Goal: Task Accomplishment & Management: Manage account settings

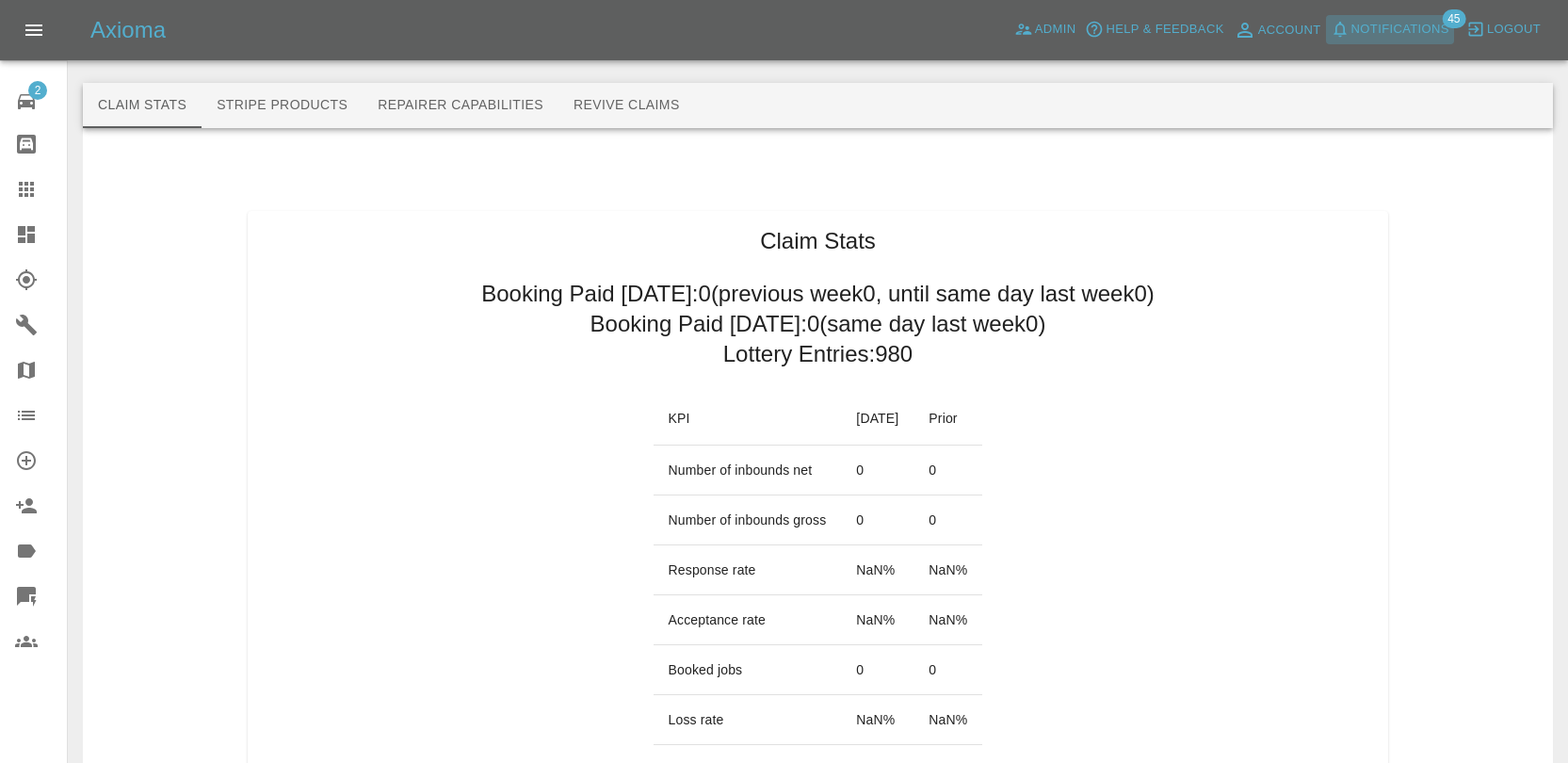
click at [1388, 35] on span "Notifications" at bounding box center [1400, 30] width 98 height 22
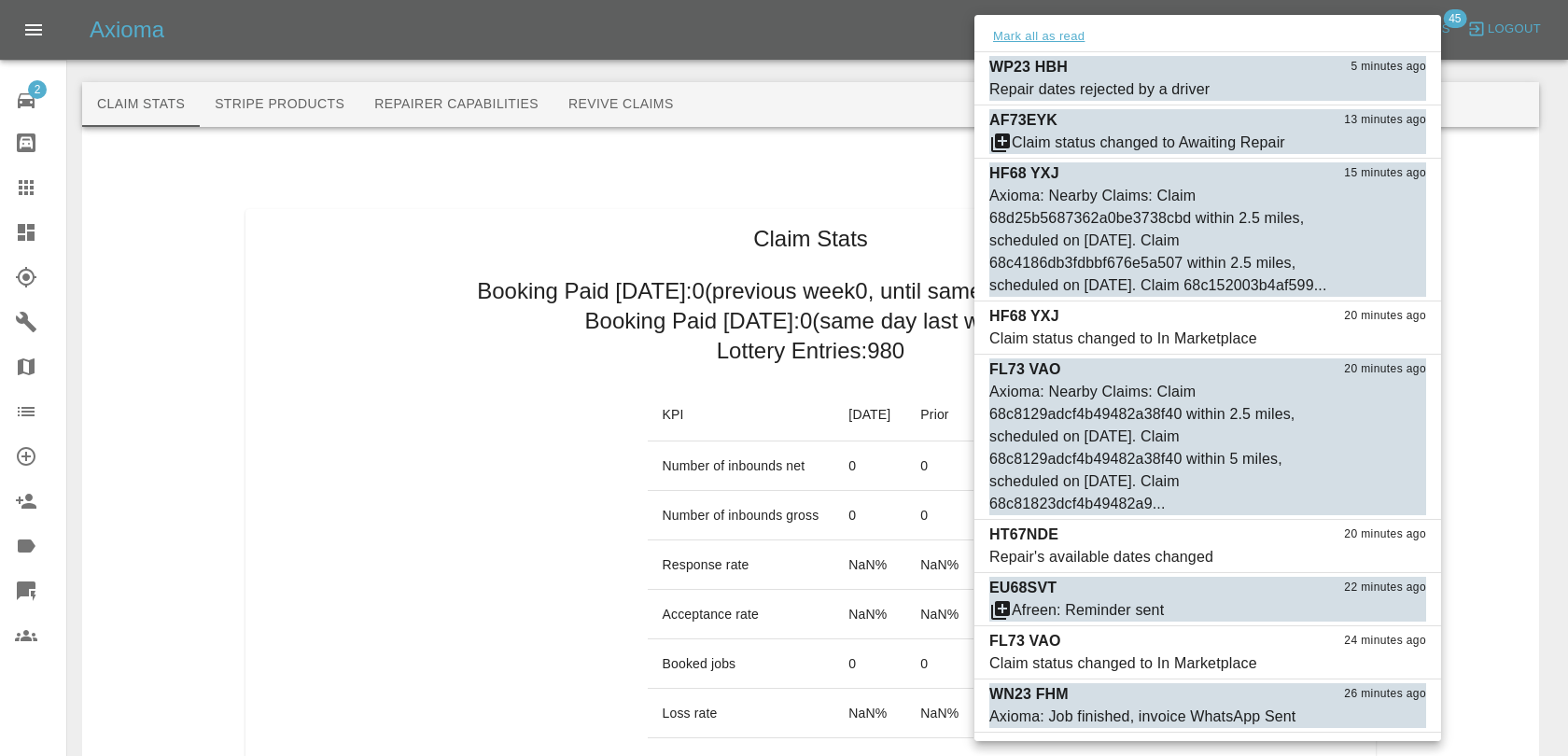
click at [1060, 29] on button "Mark all as read" at bounding box center [1038, 37] width 99 height 21
click at [858, 199] on div at bounding box center [784, 378] width 1568 height 756
click at [998, 190] on div at bounding box center [784, 378] width 1568 height 756
click at [1010, 212] on div at bounding box center [784, 378] width 1568 height 756
